Goal: Information Seeking & Learning: Learn about a topic

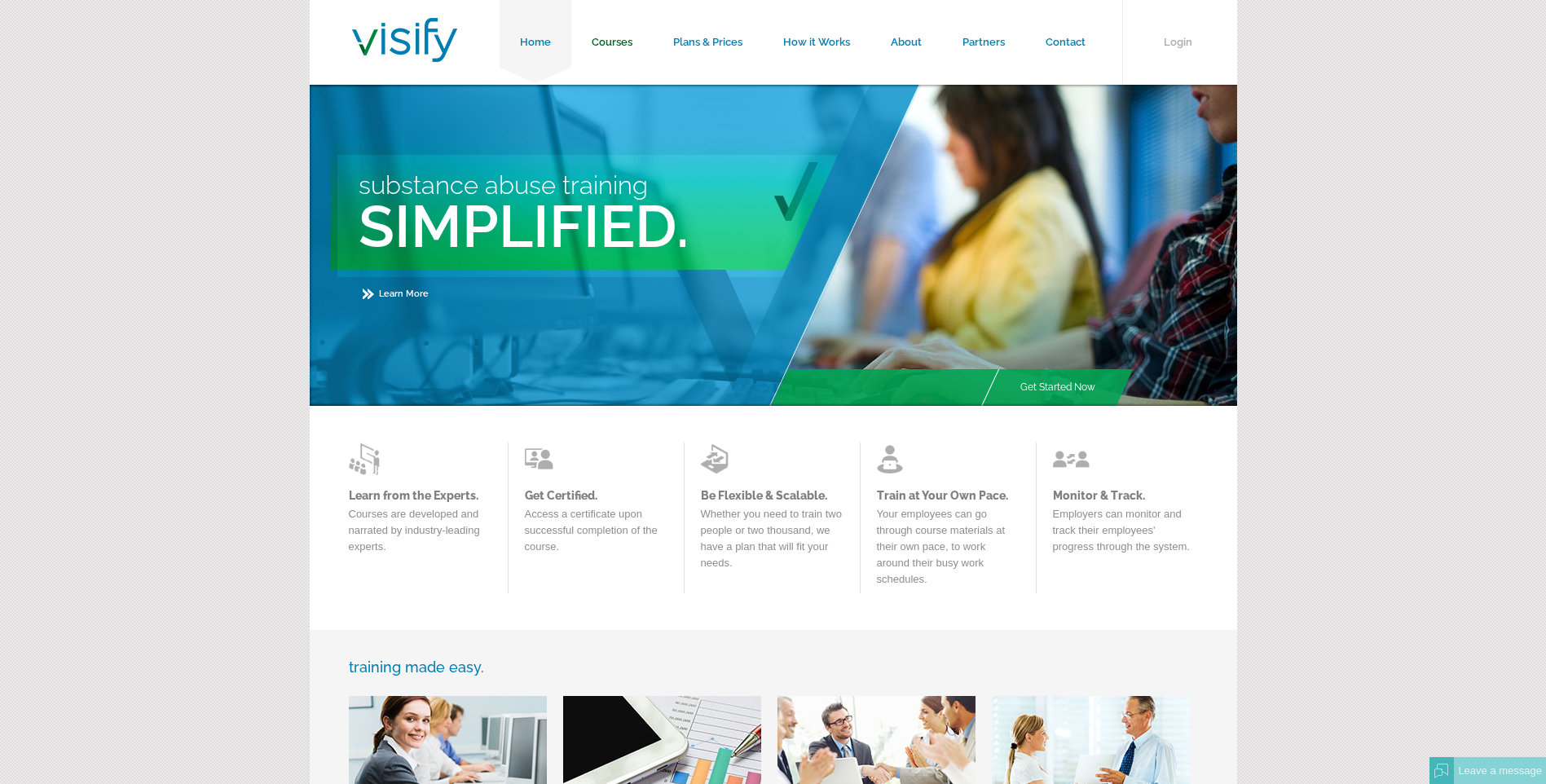
click at [627, 40] on link "Courses" at bounding box center [612, 42] width 81 height 85
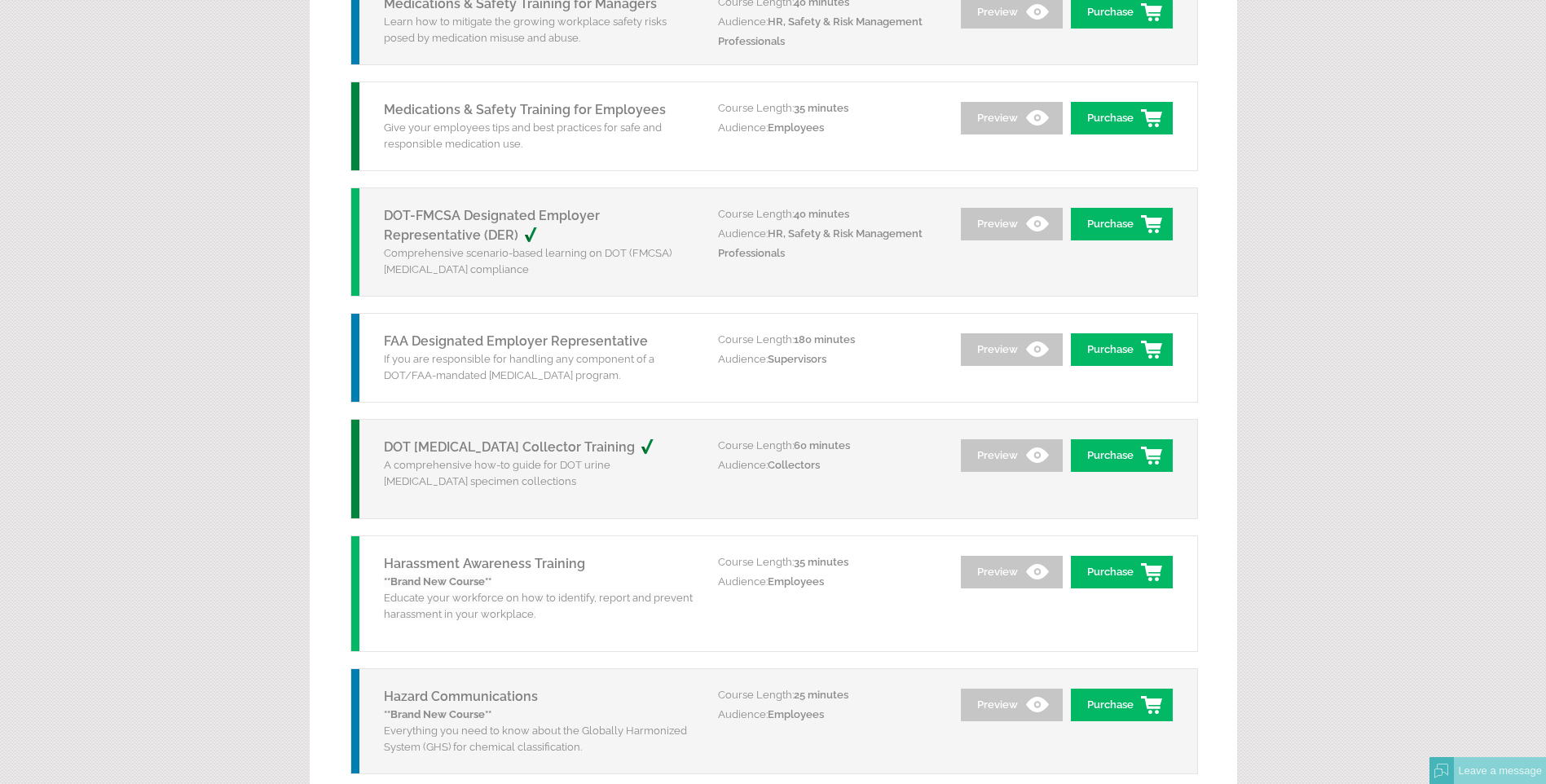
scroll to position [1819, 0]
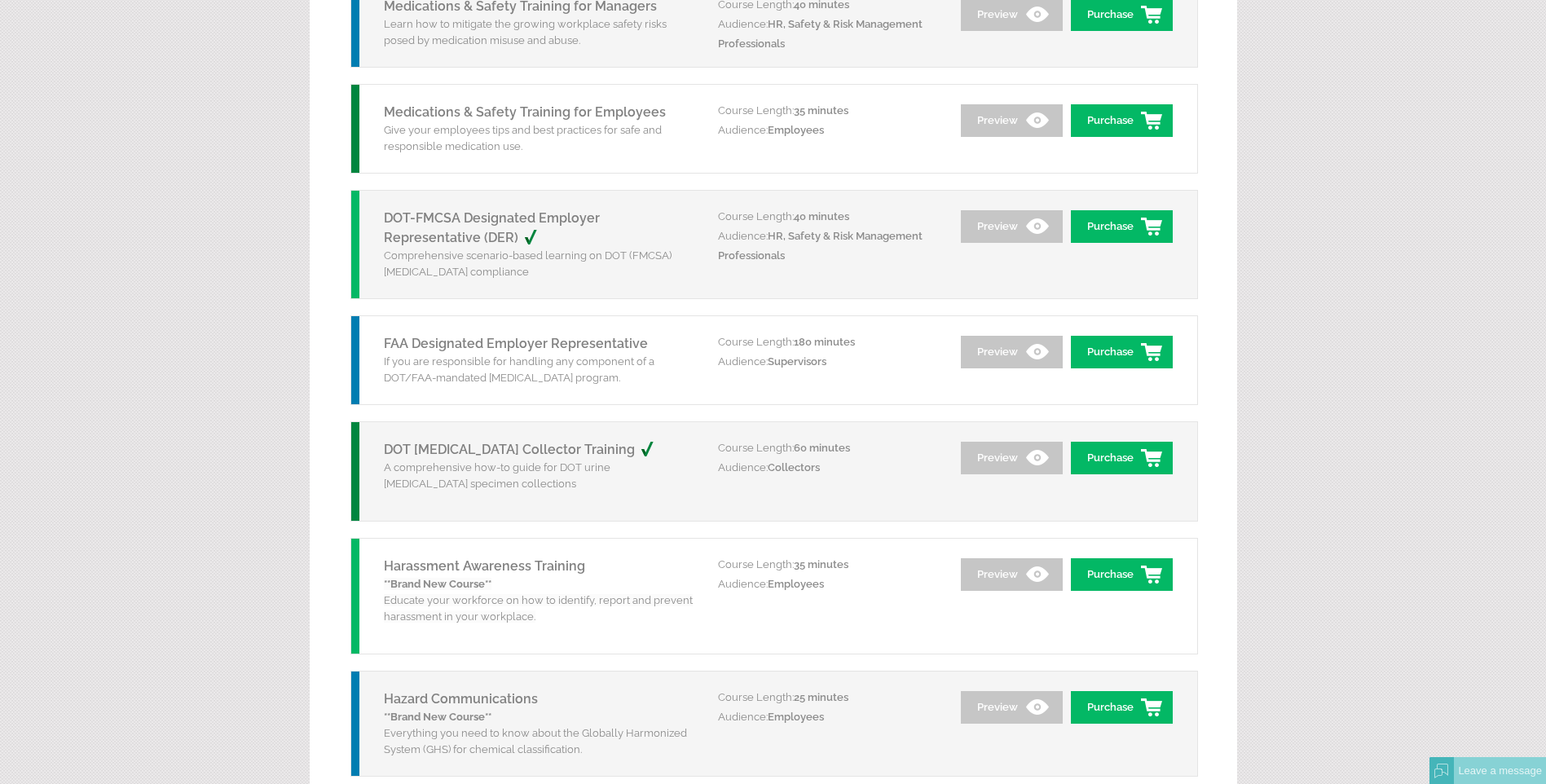
click at [456, 349] on link "FAA Designated Employer Representative" at bounding box center [516, 344] width 264 height 16
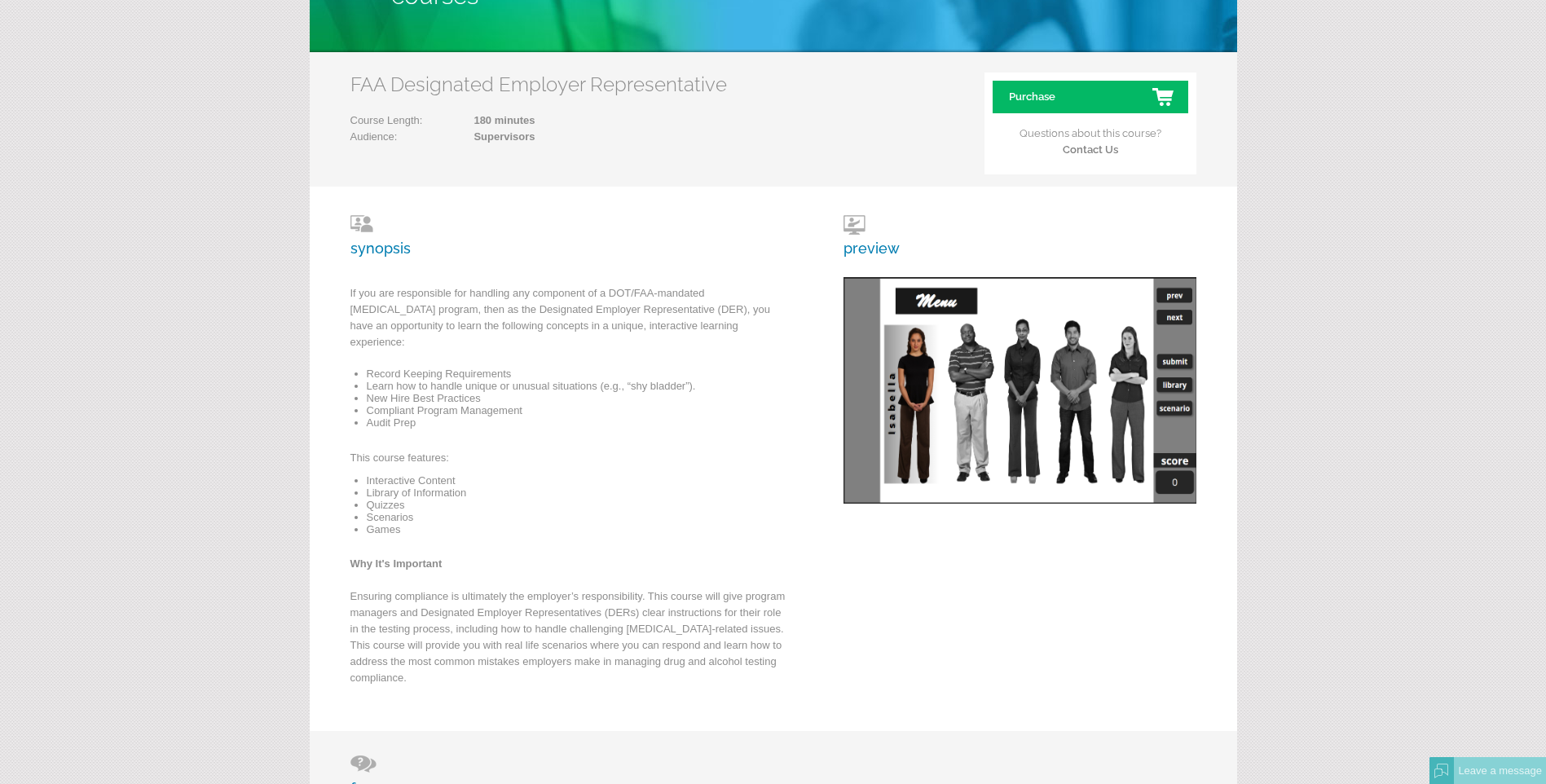
scroll to position [190, 0]
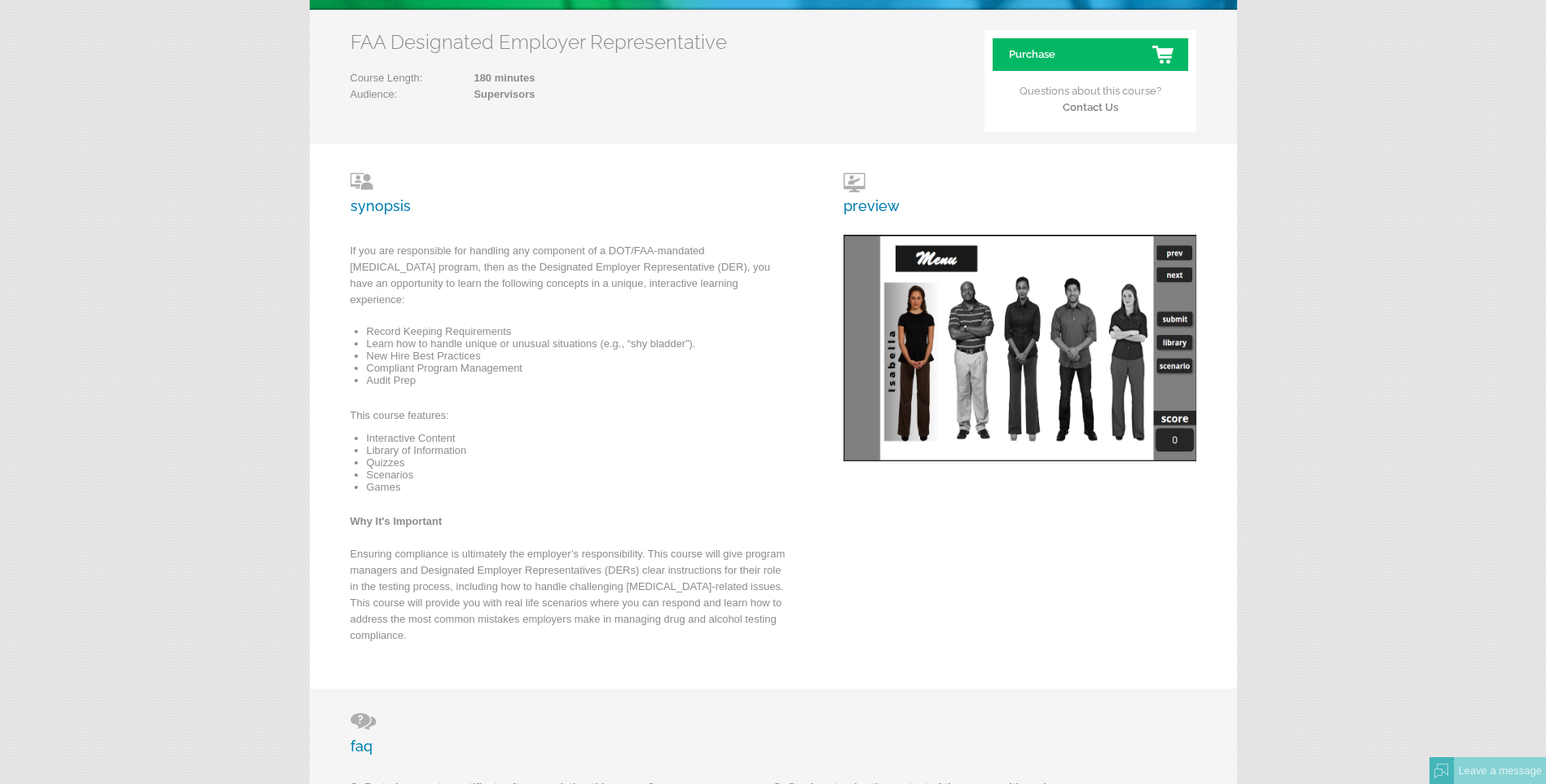
click at [876, 205] on h3 "preview" at bounding box center [872, 194] width 56 height 42
click at [941, 287] on img at bounding box center [1020, 348] width 353 height 227
click at [864, 204] on h3 "preview" at bounding box center [872, 194] width 56 height 42
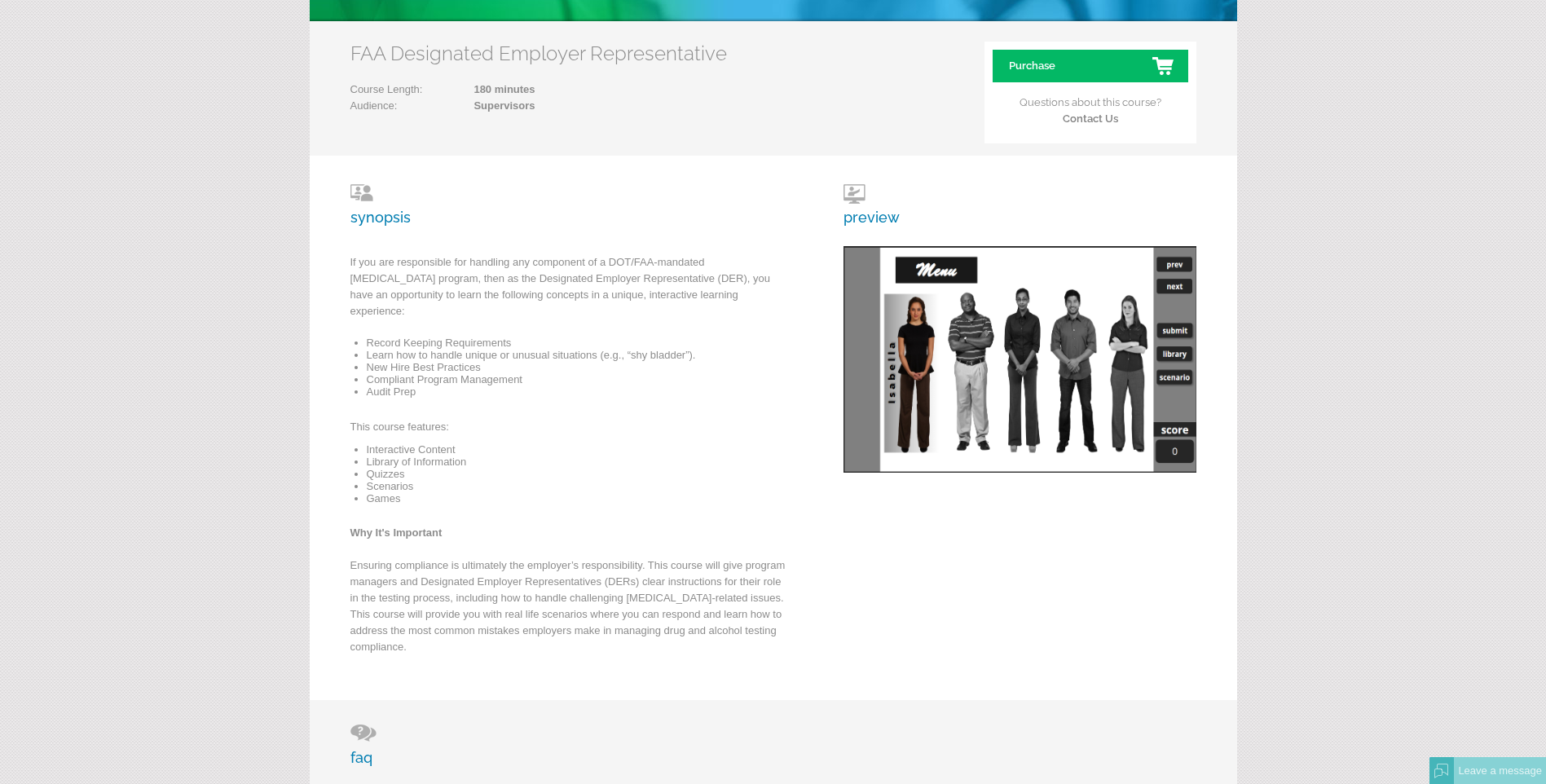
scroll to position [163, 0]
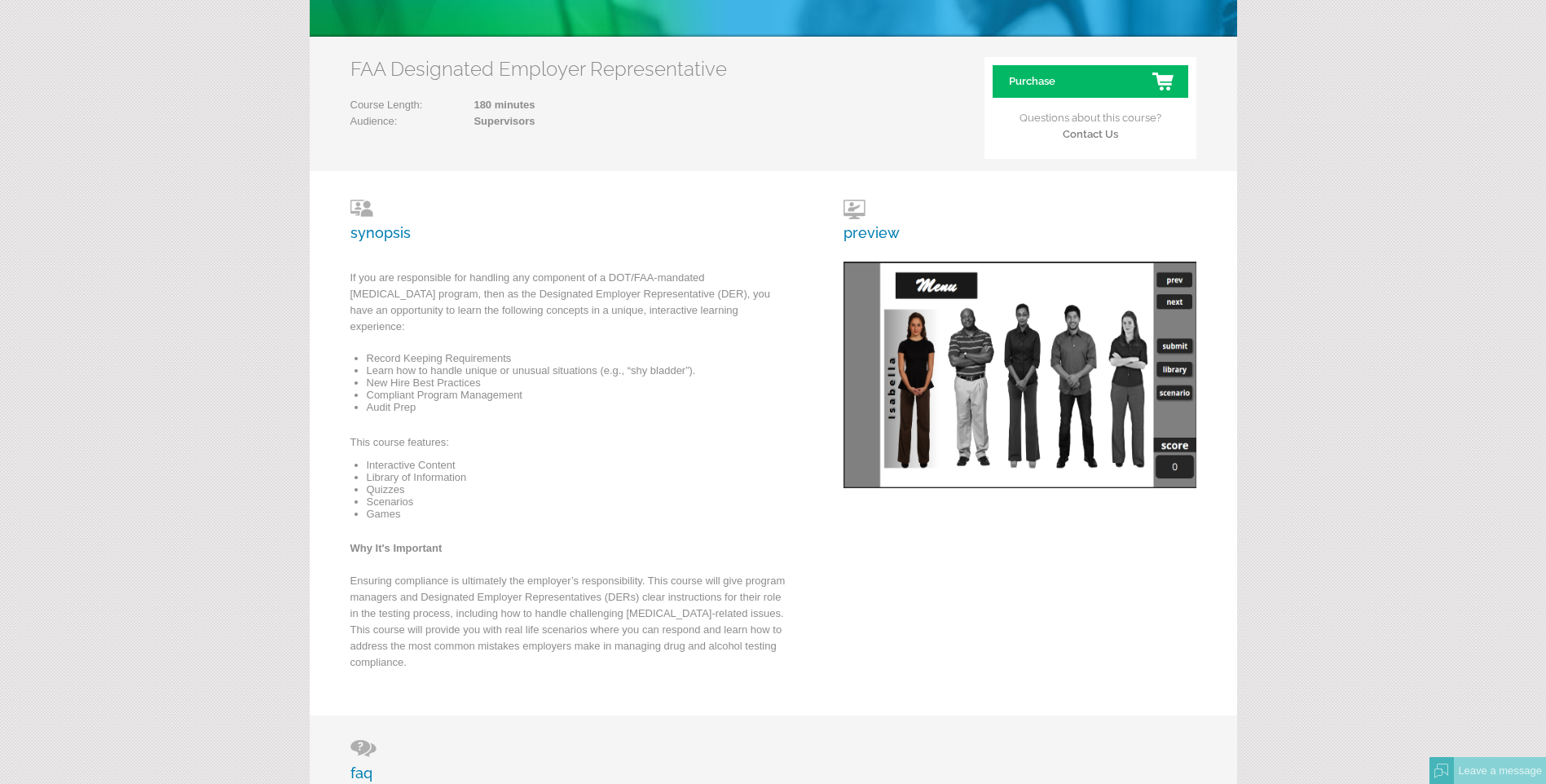
click at [489, 325] on p "If you are responsible for handling any component of a DOT/FAA-mandated drug te…" at bounding box center [571, 306] width 441 height 73
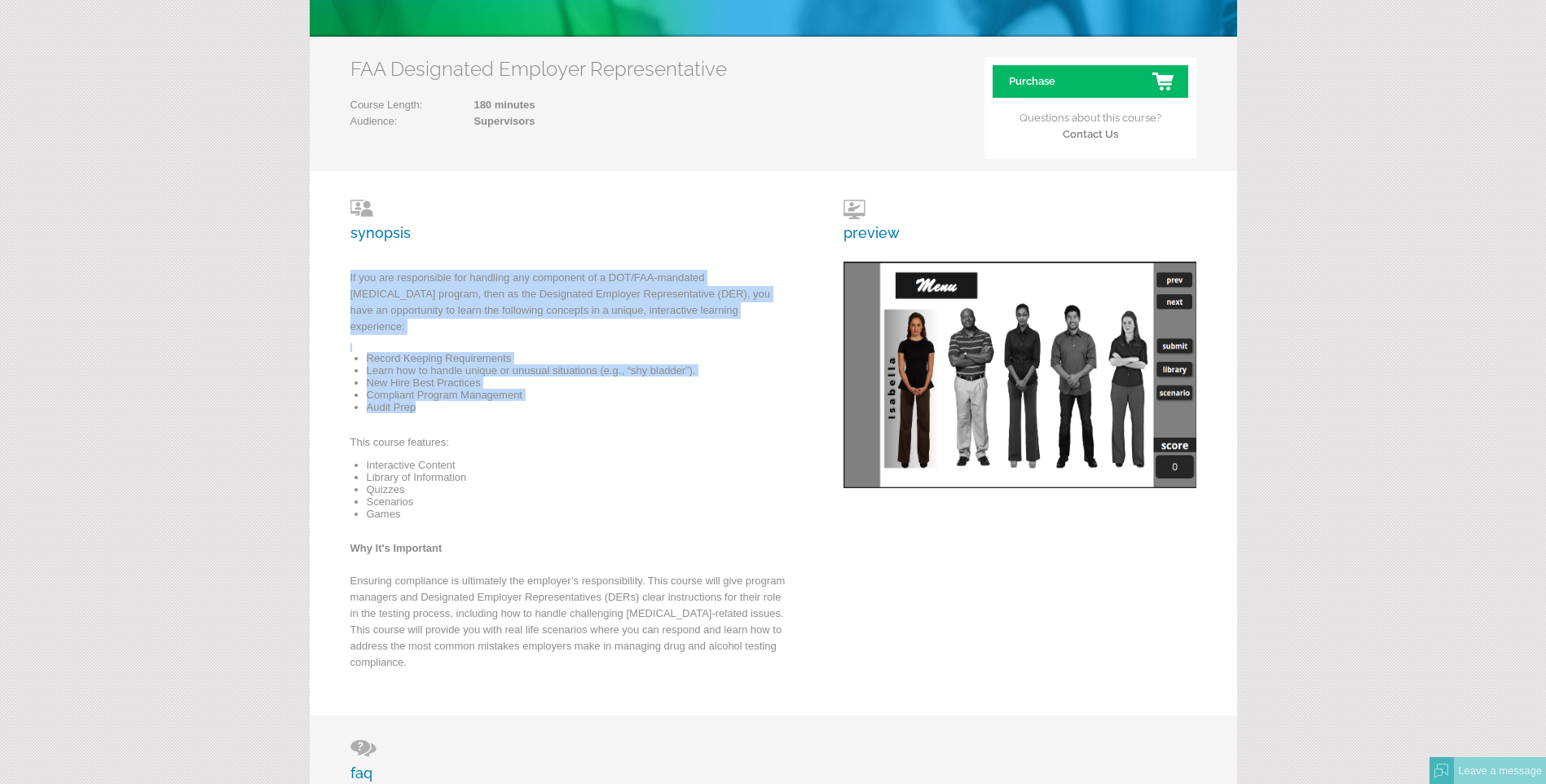
drag, startPoint x: 432, startPoint y: 394, endPoint x: 329, endPoint y: 271, distance: 160.4
click at [329, 271] on div "synopsis If you are responsible for handling any component of a DOT/FAA-mandate…" at bounding box center [773, 443] width 927 height 544
copy div "If you are responsible for handling any component of a DOT/FAA-mandated drug te…"
